Goal: Navigation & Orientation: Find specific page/section

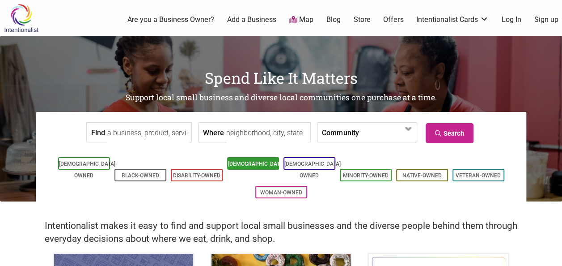
click at [236, 162] on link "[DEMOGRAPHIC_DATA]-Owned" at bounding box center [257, 170] width 58 height 18
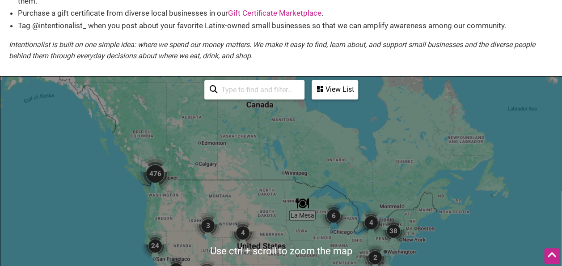
scroll to position [170, 0]
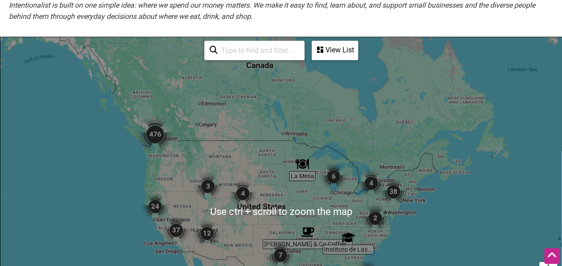
click at [379, 212] on img "2" at bounding box center [375, 218] width 27 height 27
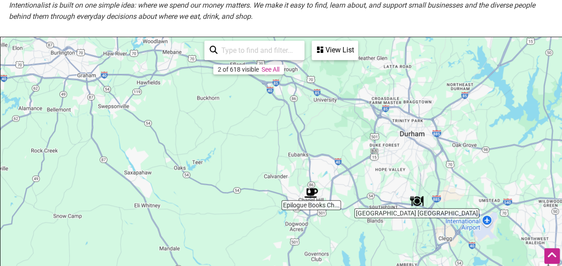
click at [421, 180] on div "To navigate, press the arrow keys." at bounding box center [281, 211] width 562 height 348
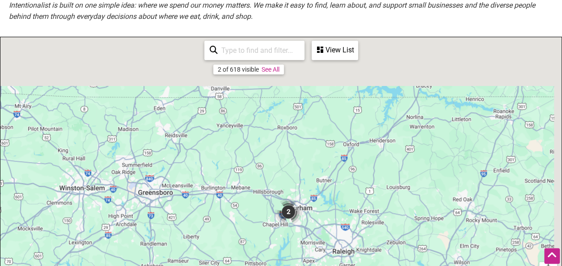
drag, startPoint x: 432, startPoint y: 121, endPoint x: 347, endPoint y: 174, distance: 100.1
click at [347, 174] on div "To navigate, press the arrow keys." at bounding box center [281, 211] width 562 height 348
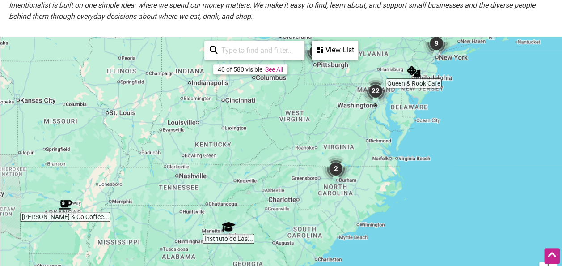
click at [375, 106] on div "To navigate, press the arrow keys." at bounding box center [281, 211] width 562 height 348
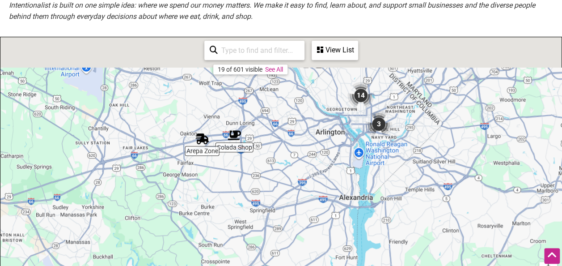
drag, startPoint x: 371, startPoint y: 86, endPoint x: 339, endPoint y: 141, distance: 63.2
click at [339, 141] on div "To navigate, press the arrow keys." at bounding box center [281, 211] width 562 height 348
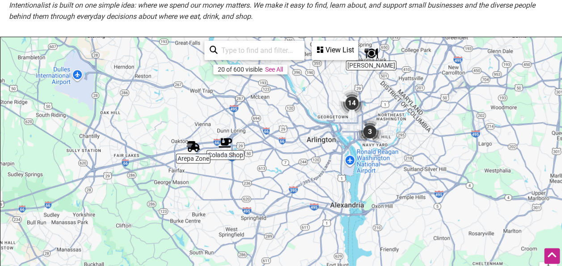
click at [357, 100] on img "14" at bounding box center [352, 102] width 27 height 27
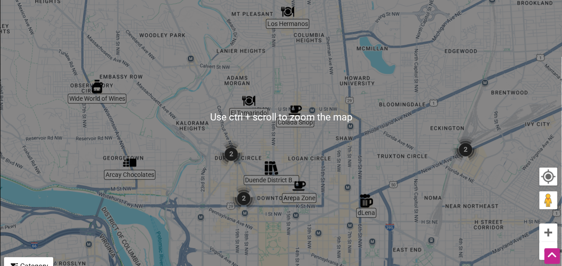
scroll to position [264, 0]
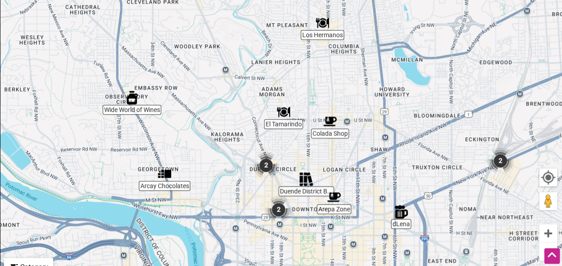
drag, startPoint x: 320, startPoint y: 154, endPoint x: 357, endPoint y: 165, distance: 37.8
click at [357, 165] on div "To navigate, press the arrow keys." at bounding box center [281, 118] width 562 height 348
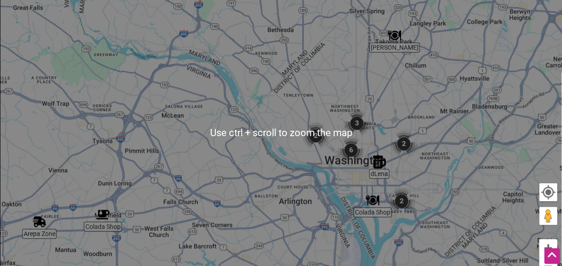
scroll to position [238, 0]
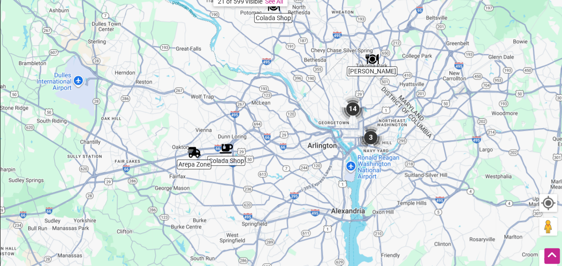
click at [279, 3] on link "See All" at bounding box center [274, 1] width 18 height 7
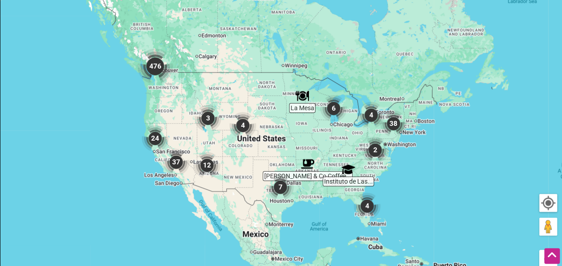
click at [394, 123] on img "38" at bounding box center [393, 123] width 27 height 27
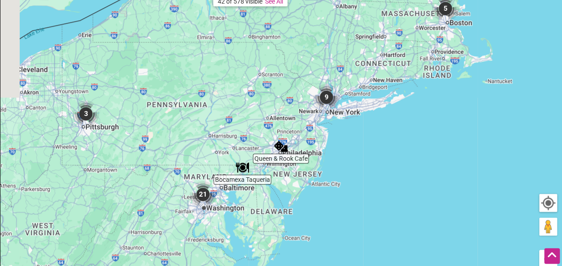
drag, startPoint x: 241, startPoint y: 181, endPoint x: 293, endPoint y: 117, distance: 82.1
click at [293, 117] on div "To navigate, press the arrow keys." at bounding box center [281, 143] width 562 height 348
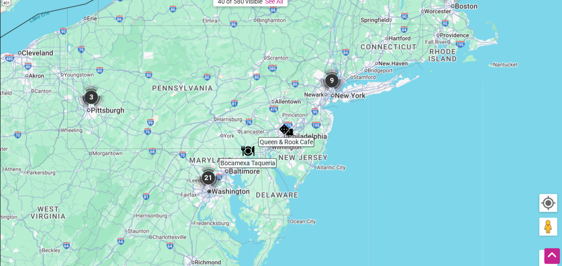
click at [208, 177] on img "21" at bounding box center [208, 177] width 27 height 27
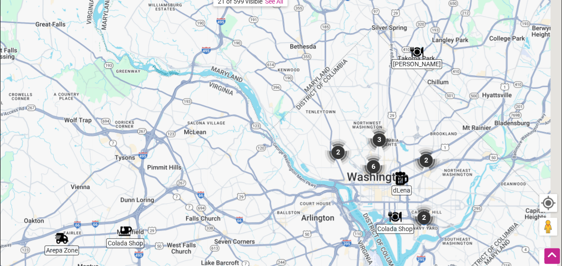
drag, startPoint x: 363, startPoint y: 123, endPoint x: 319, endPoint y: 71, distance: 68.2
click at [319, 71] on div "To navigate, press the arrow keys." at bounding box center [281, 143] width 562 height 348
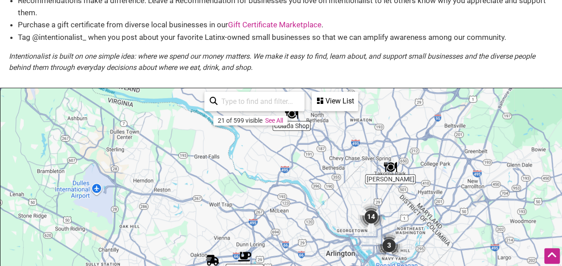
scroll to position [120, 0]
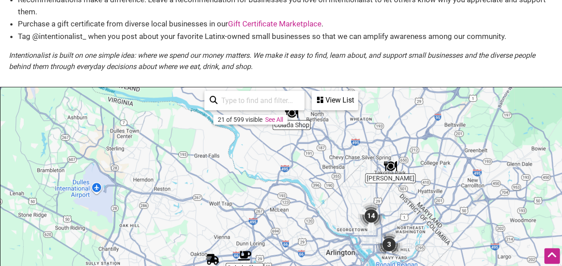
click at [347, 94] on div "View List" at bounding box center [335, 100] width 45 height 17
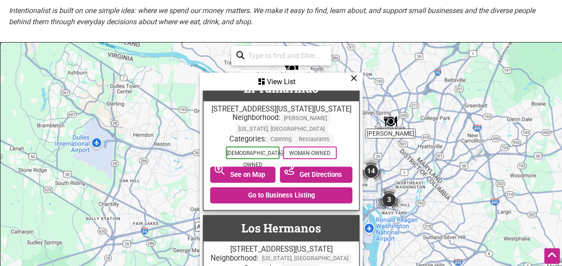
scroll to position [1764, 0]
